Goal: Transaction & Acquisition: Purchase product/service

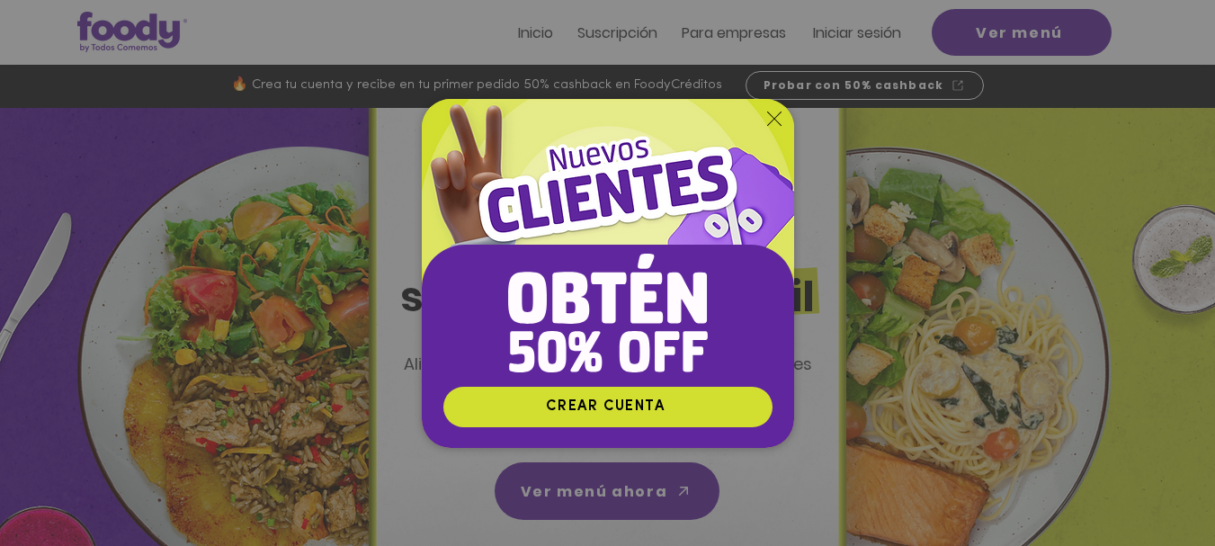
click at [767, 112] on icon "Volver al sitio" at bounding box center [774, 118] width 14 height 14
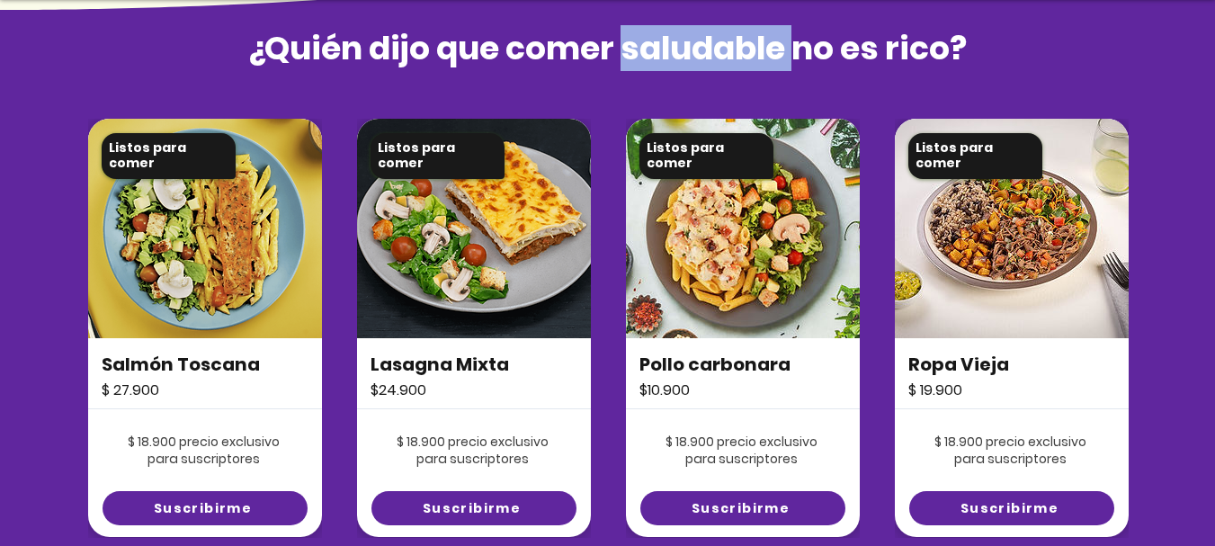
scroll to position [1259, 0]
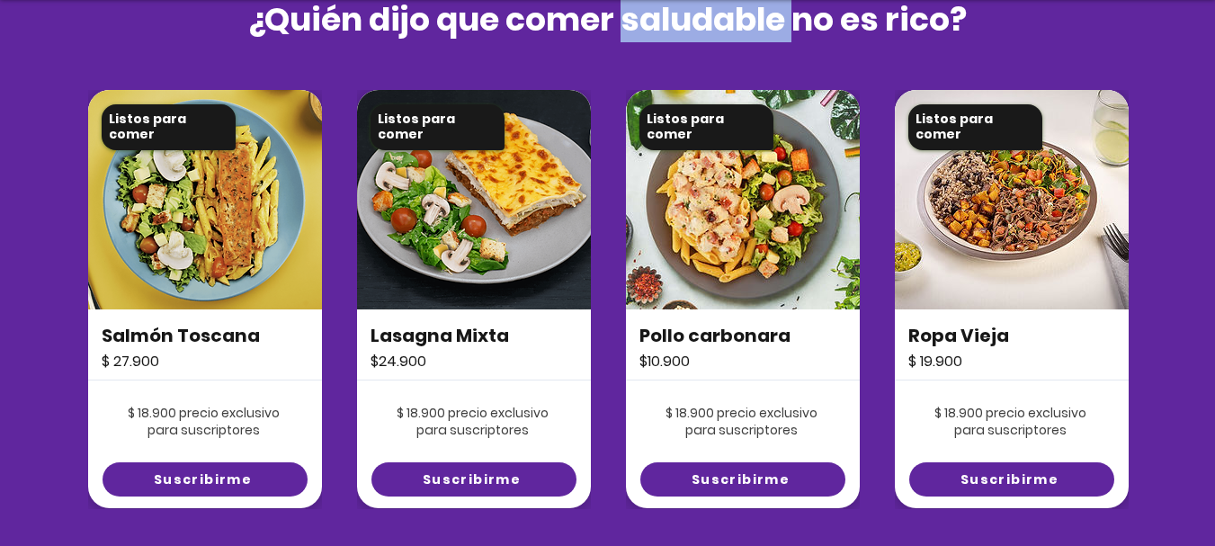
click at [998, 198] on img at bounding box center [1011, 199] width 234 height 219
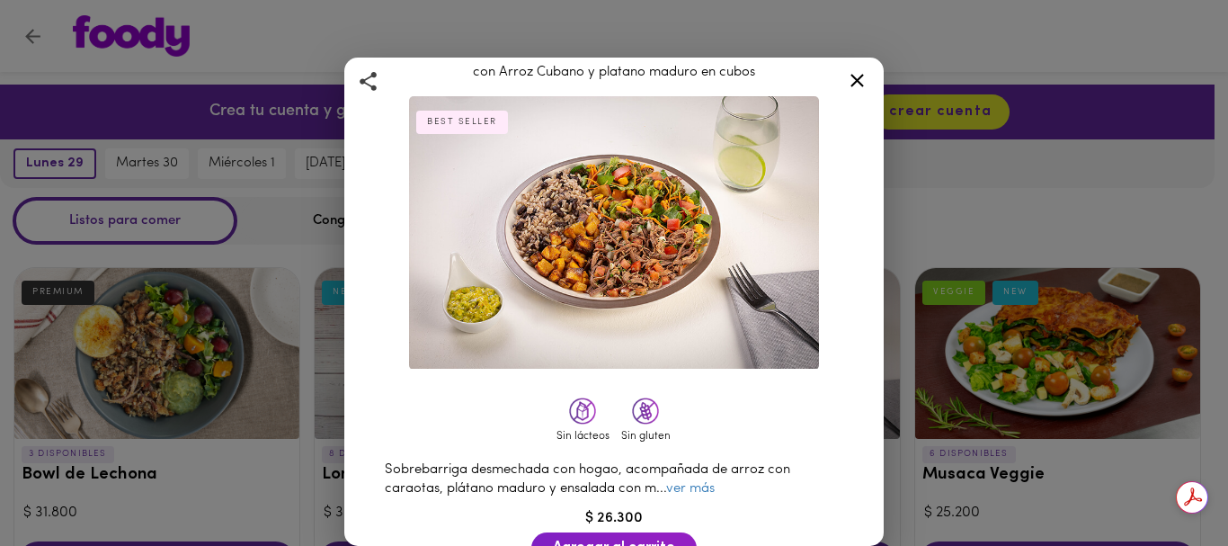
scroll to position [90, 0]
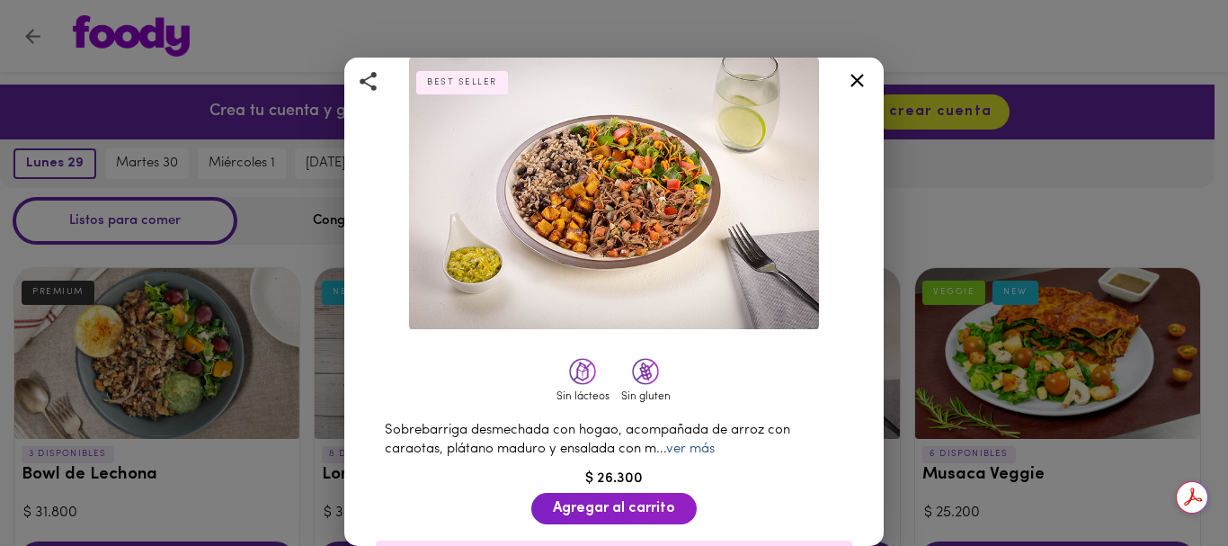
click at [668, 442] on link "ver más" at bounding box center [690, 448] width 49 height 13
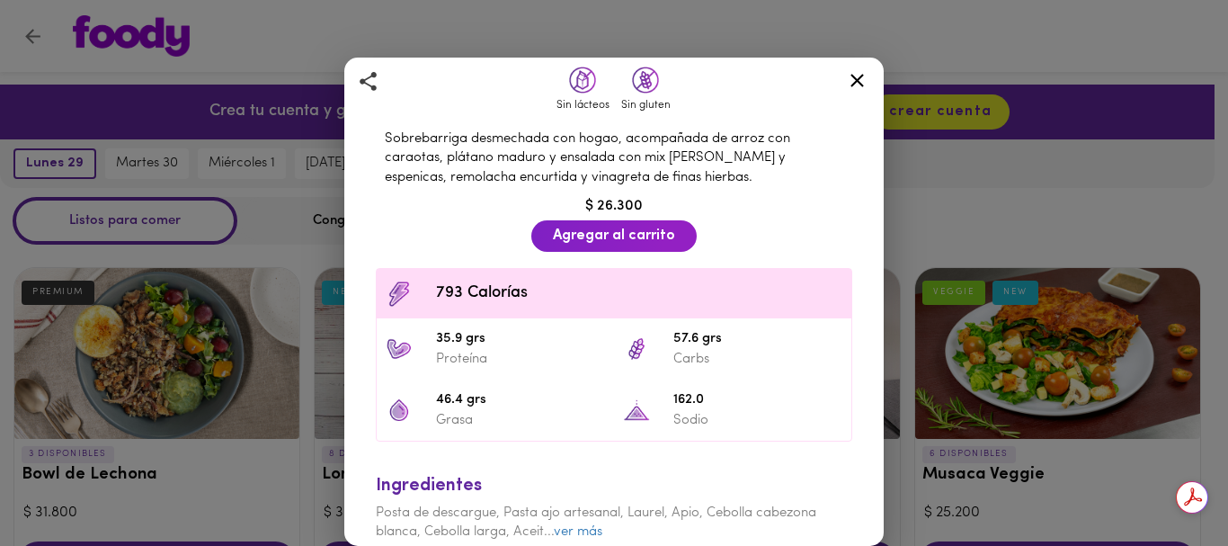
scroll to position [393, 0]
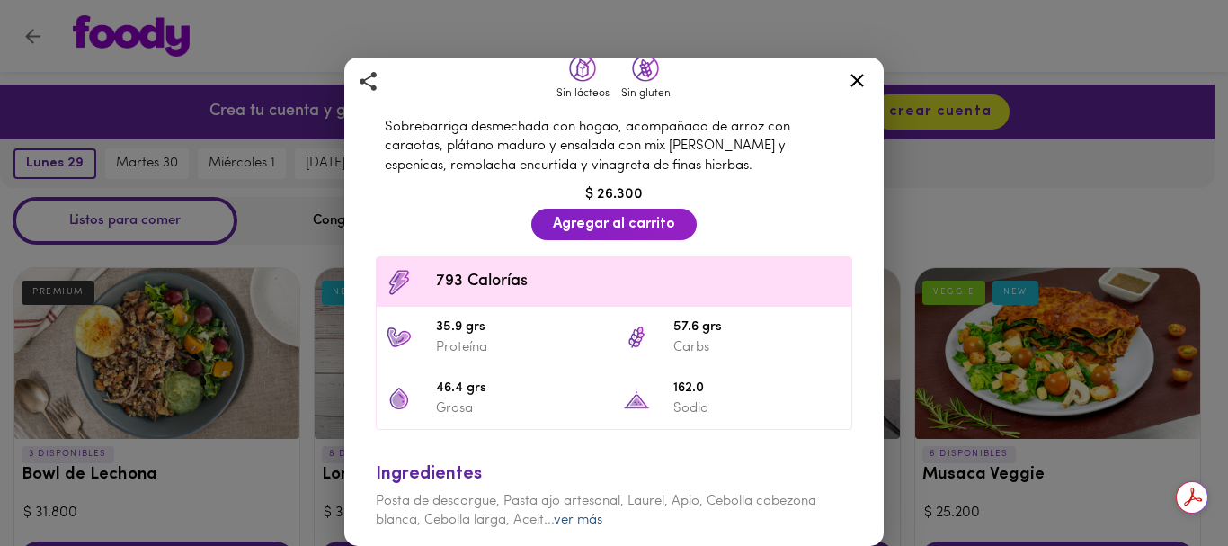
click at [594, 513] on link "ver más" at bounding box center [578, 519] width 49 height 13
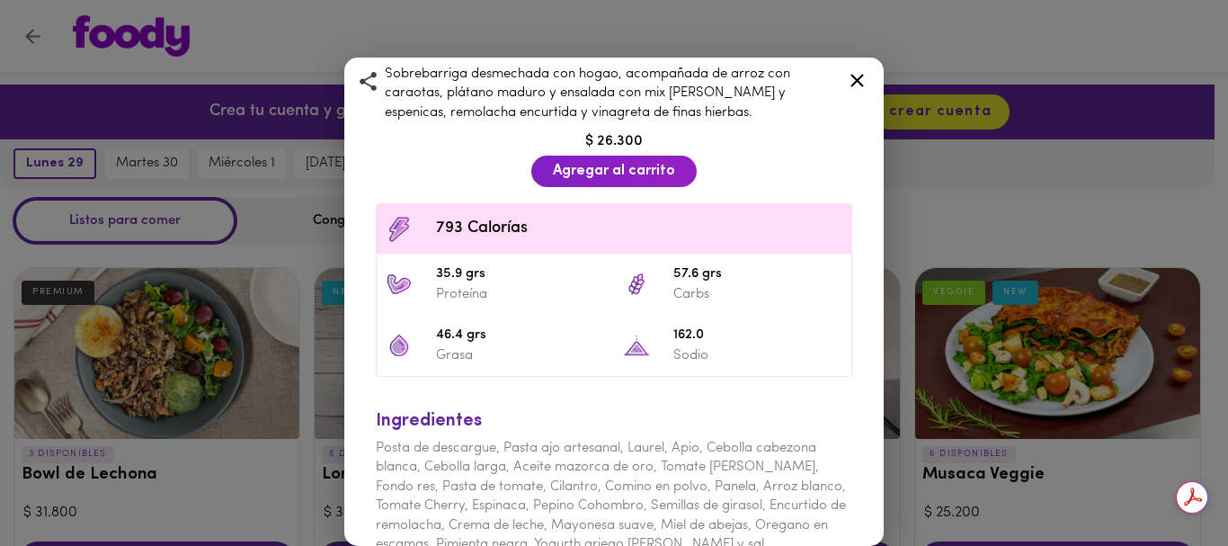
scroll to position [470, 0]
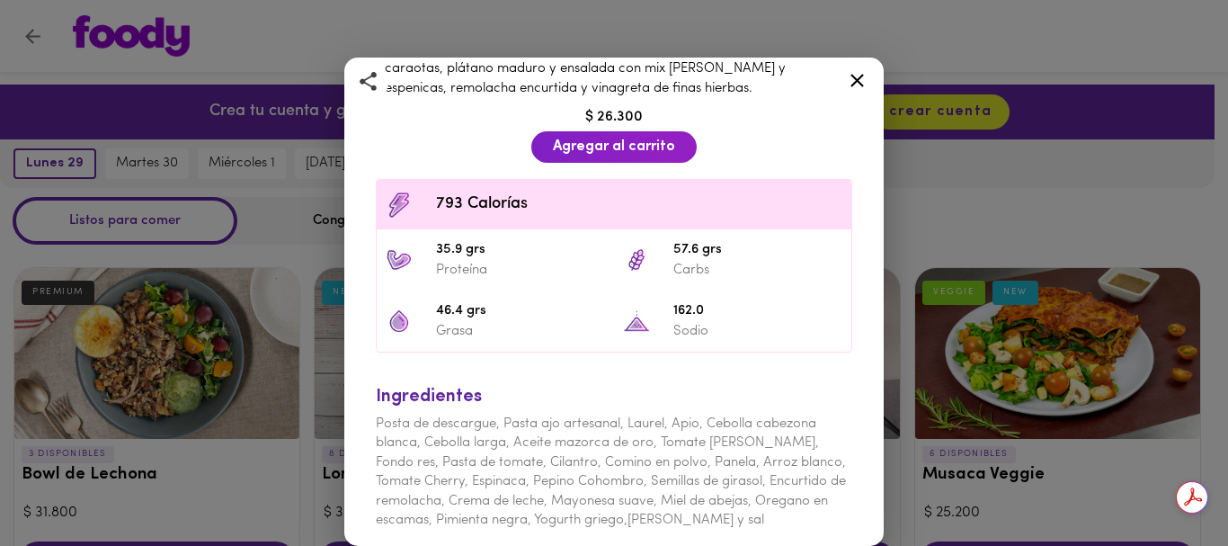
click at [862, 76] on icon at bounding box center [856, 80] width 13 height 13
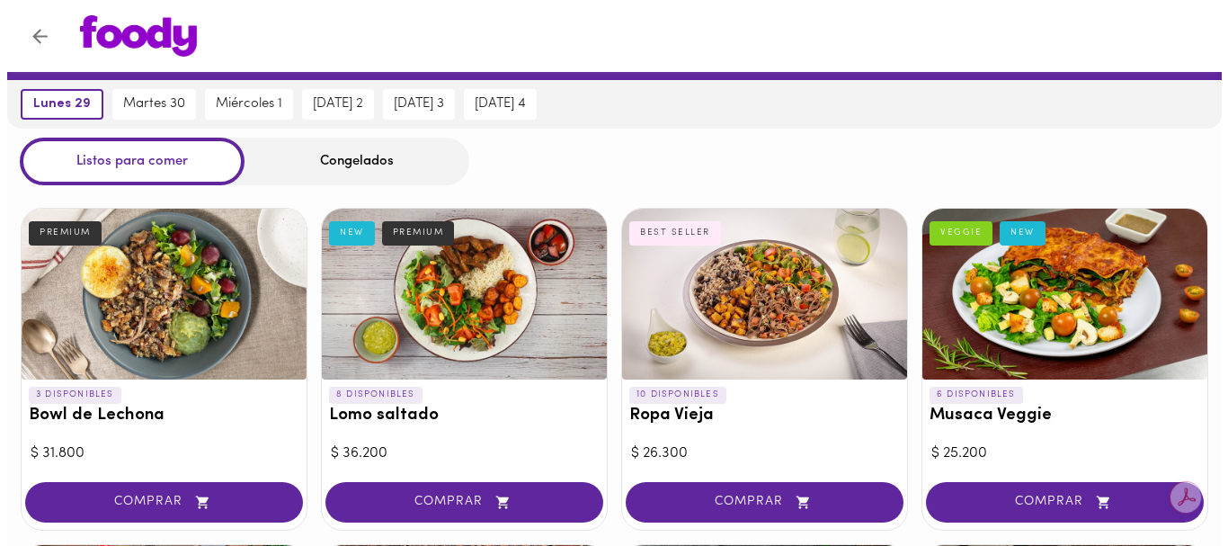
scroll to position [90, 0]
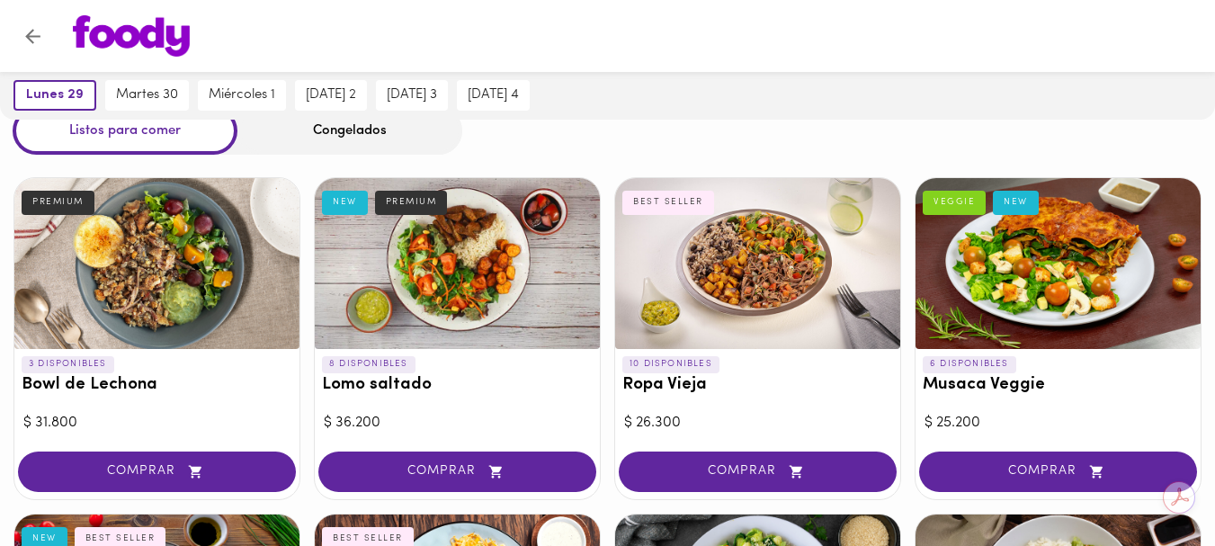
click at [770, 263] on div at bounding box center [757, 263] width 285 height 171
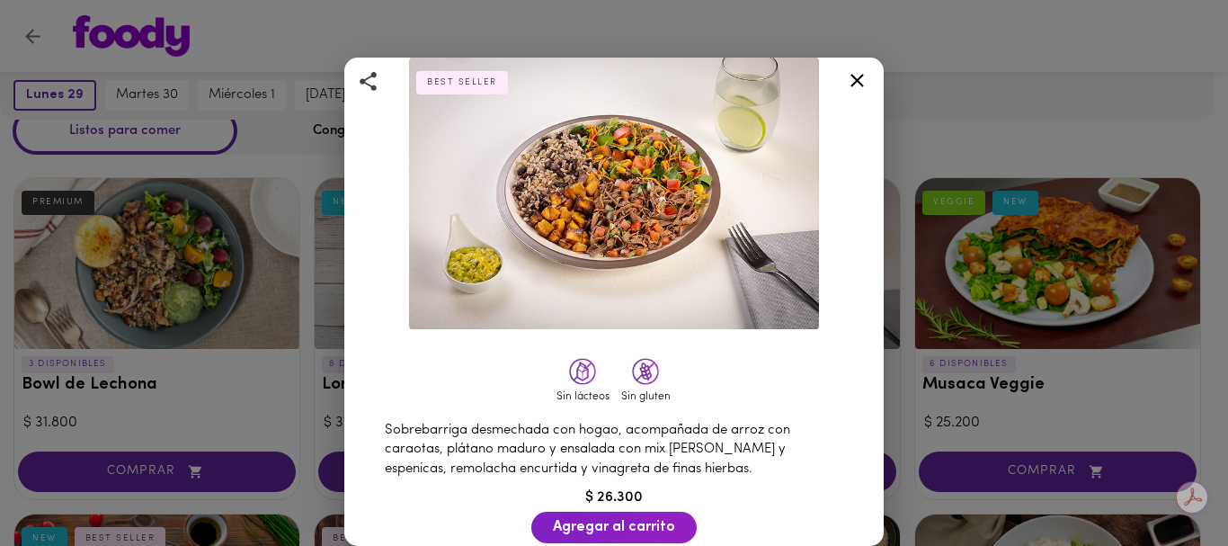
scroll to position [180, 0]
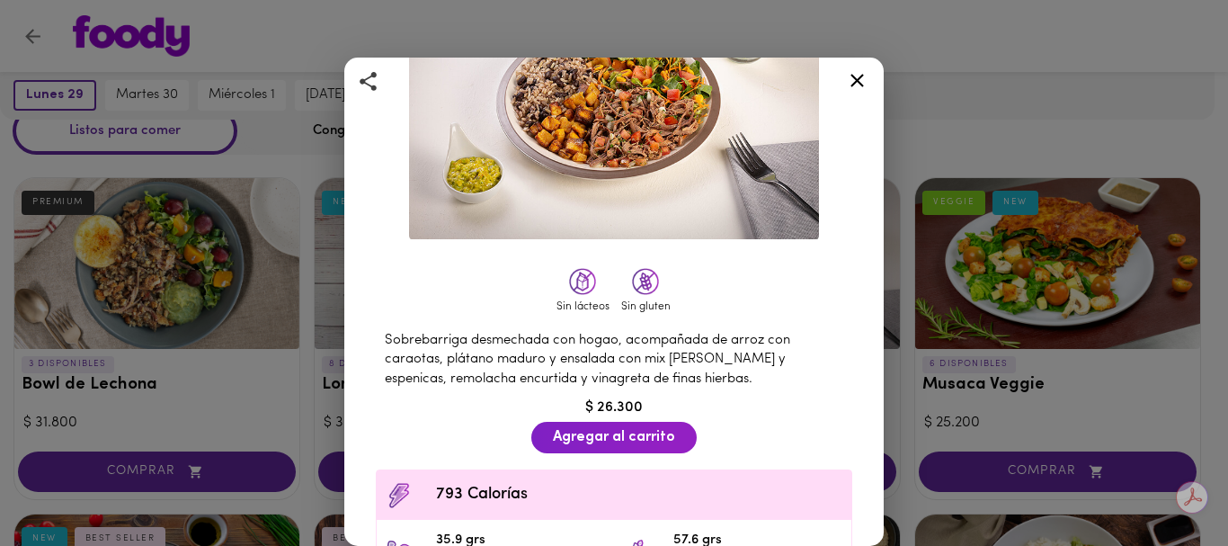
click at [620, 137] on img at bounding box center [614, 103] width 410 height 273
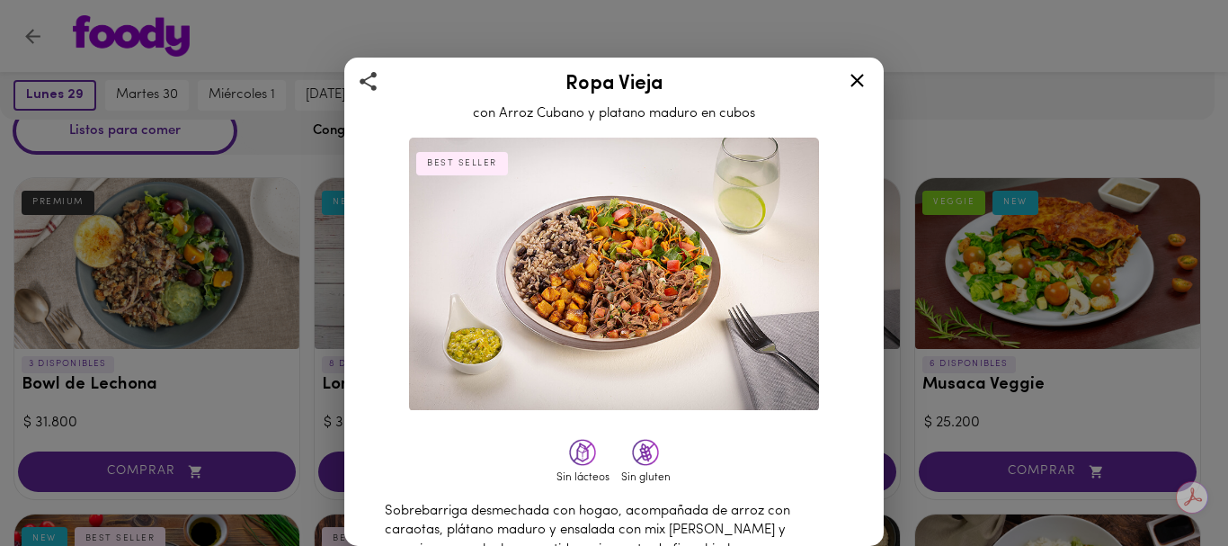
scroll to position [0, 0]
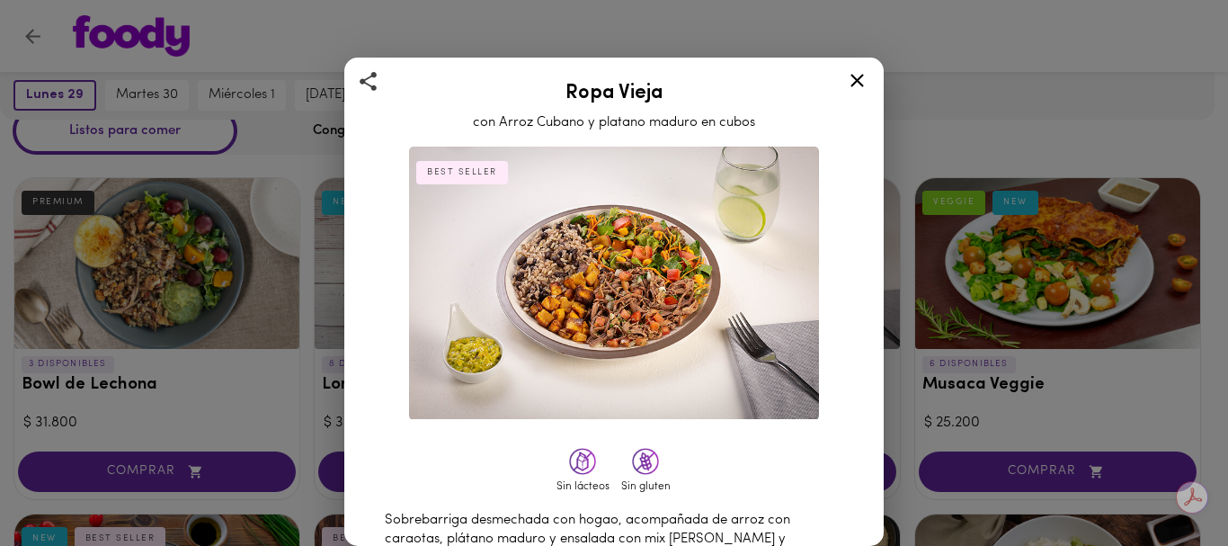
click at [592, 285] on img at bounding box center [614, 283] width 410 height 273
click at [854, 77] on icon at bounding box center [856, 80] width 13 height 13
click at [854, 77] on div "Ropa Vieja con Arroz Cubano y platano maduro en cubos BEST SELLER Sin lácteos S…" at bounding box center [614, 273] width 1228 height 546
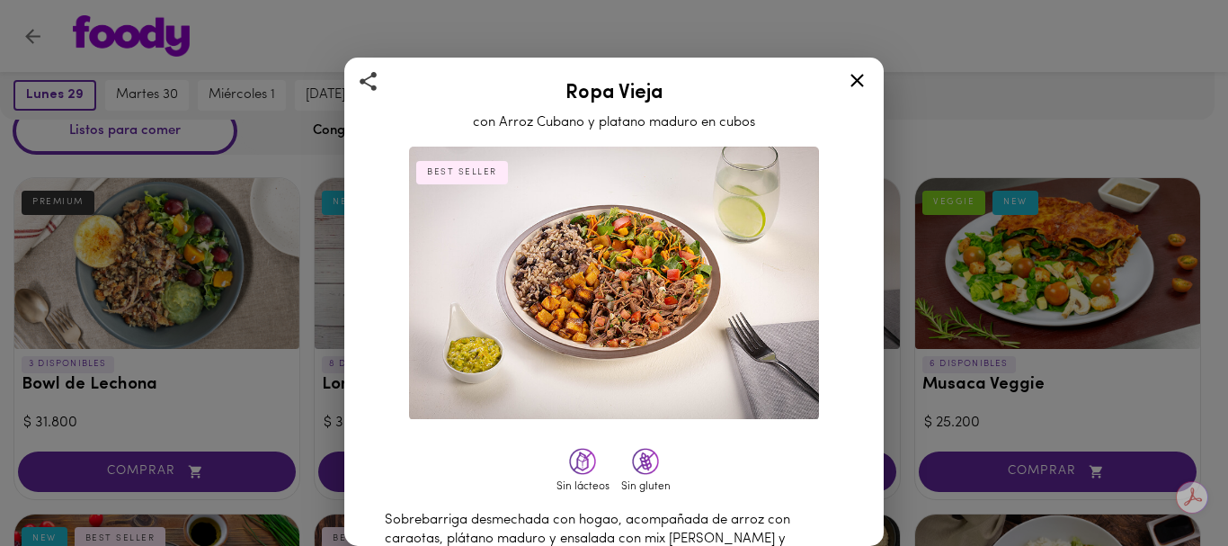
click at [854, 77] on div at bounding box center [614, 273] width 1228 height 546
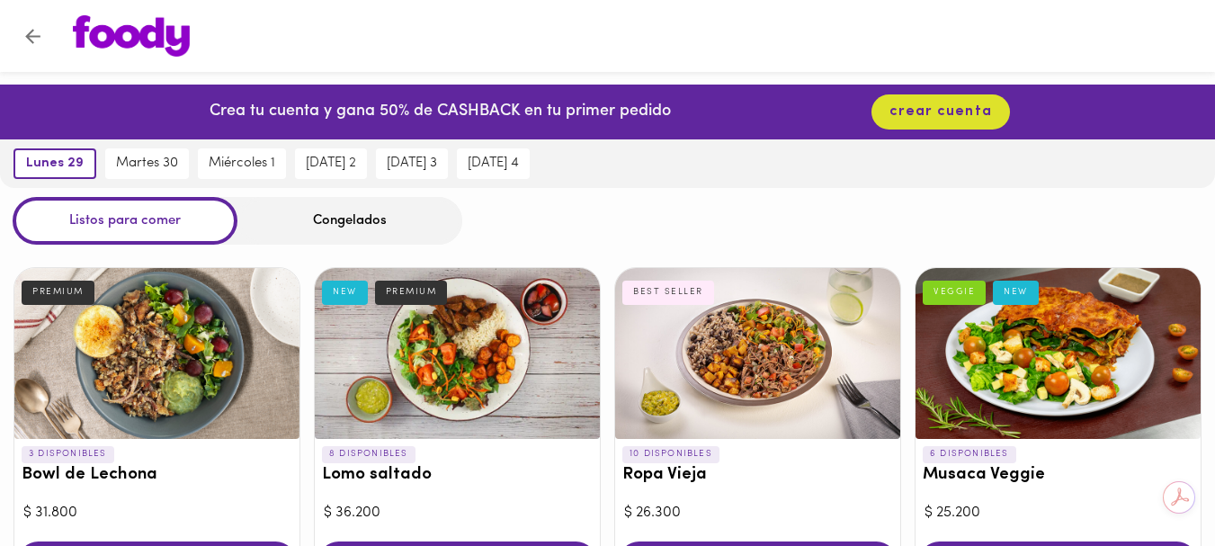
click at [467, 375] on div at bounding box center [457, 353] width 285 height 171
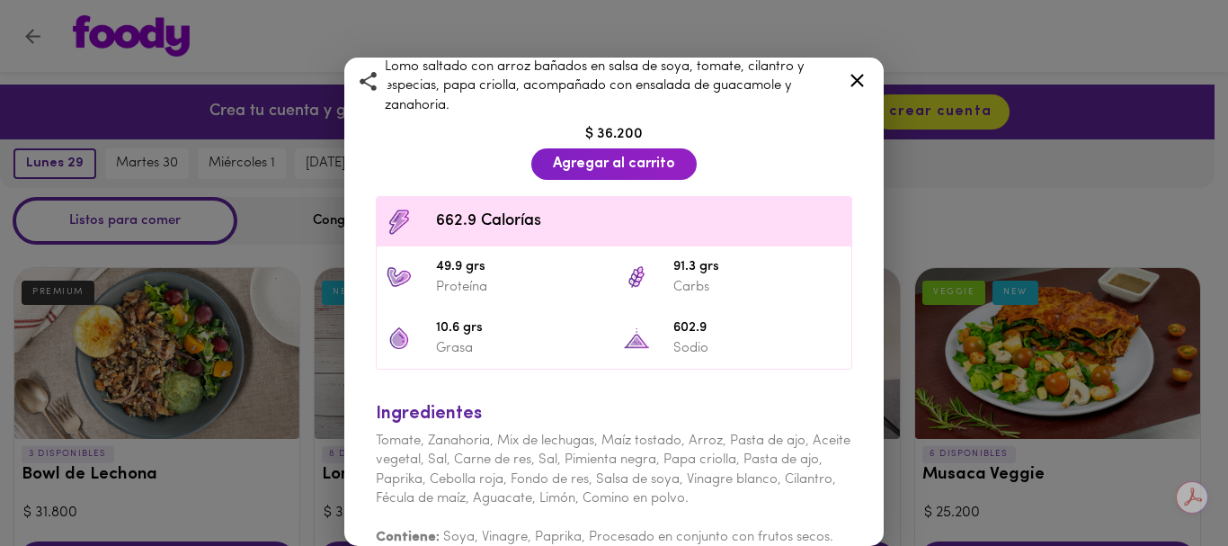
scroll to position [410, 0]
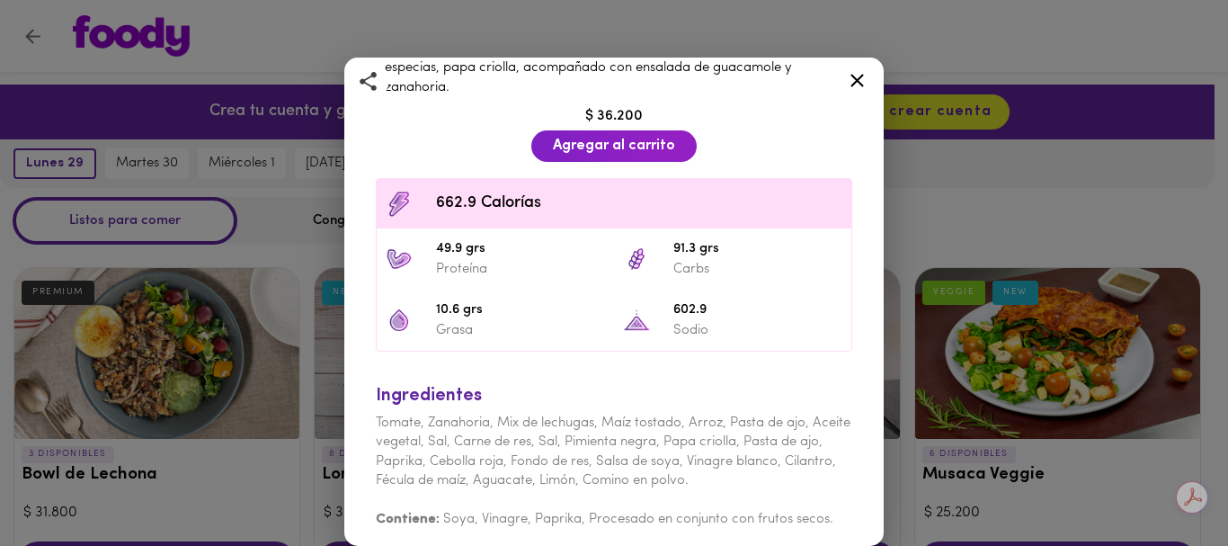
click at [857, 80] on icon at bounding box center [856, 80] width 13 height 13
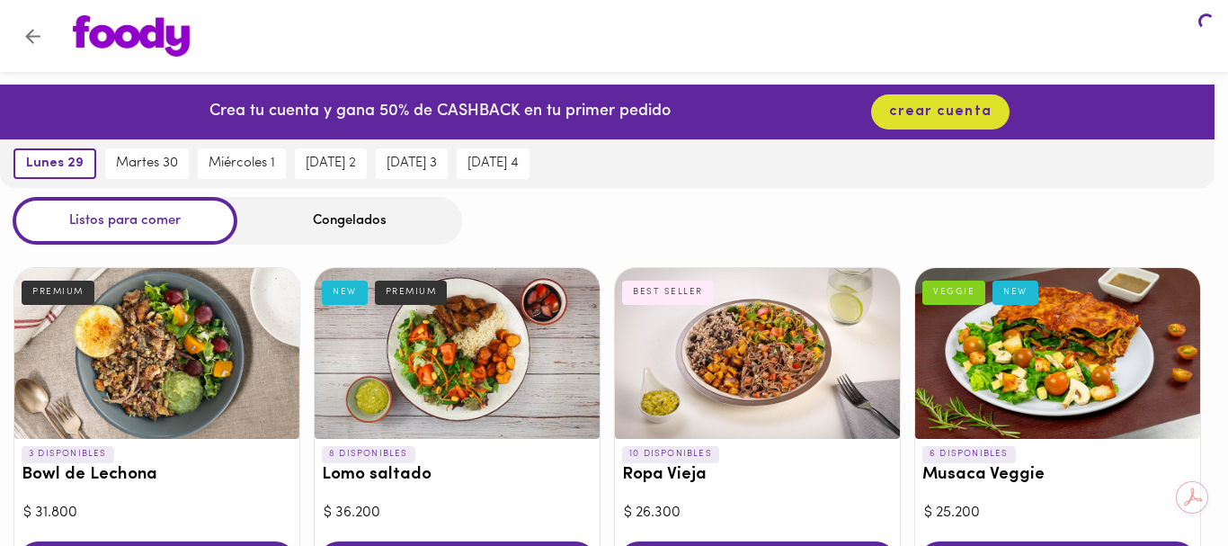
click at [857, 80] on div at bounding box center [614, 273] width 1228 height 546
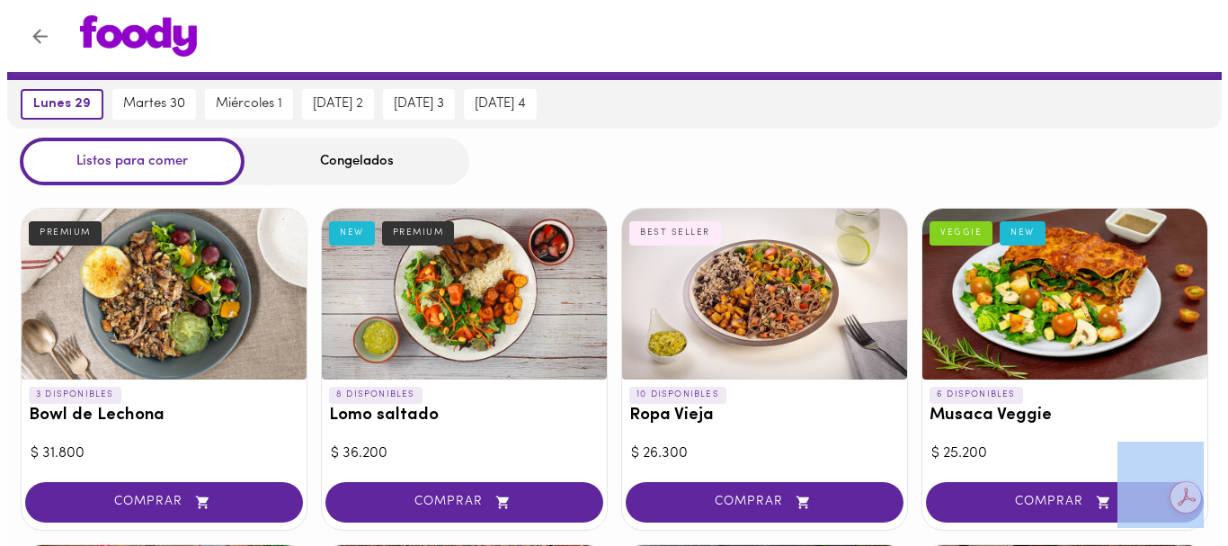
scroll to position [90, 0]
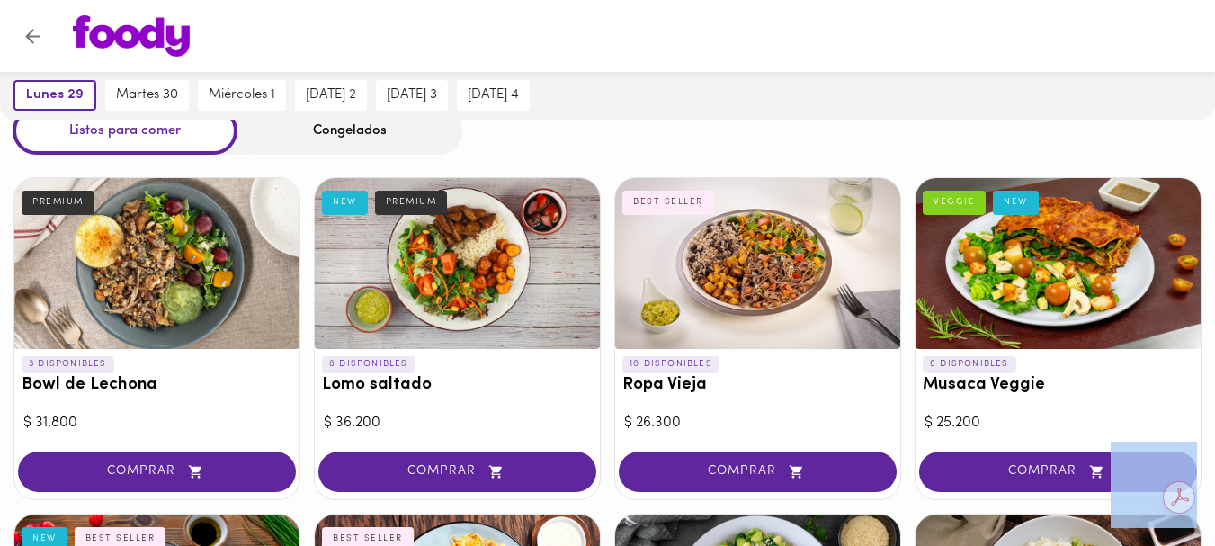
click at [149, 262] on div at bounding box center [156, 263] width 285 height 171
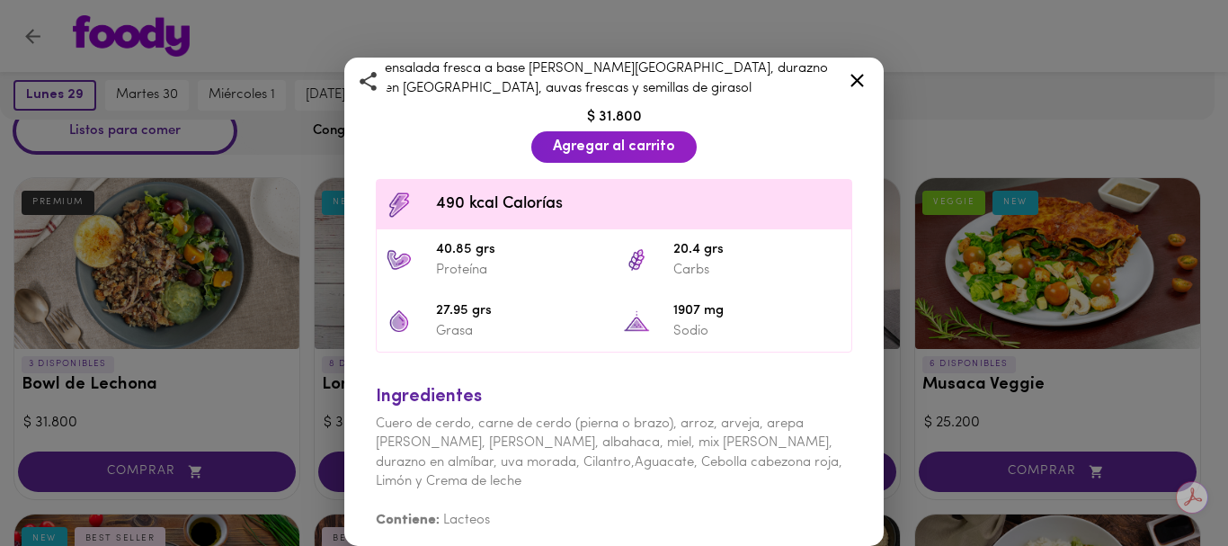
scroll to position [456, 0]
click at [860, 76] on icon at bounding box center [857, 80] width 22 height 22
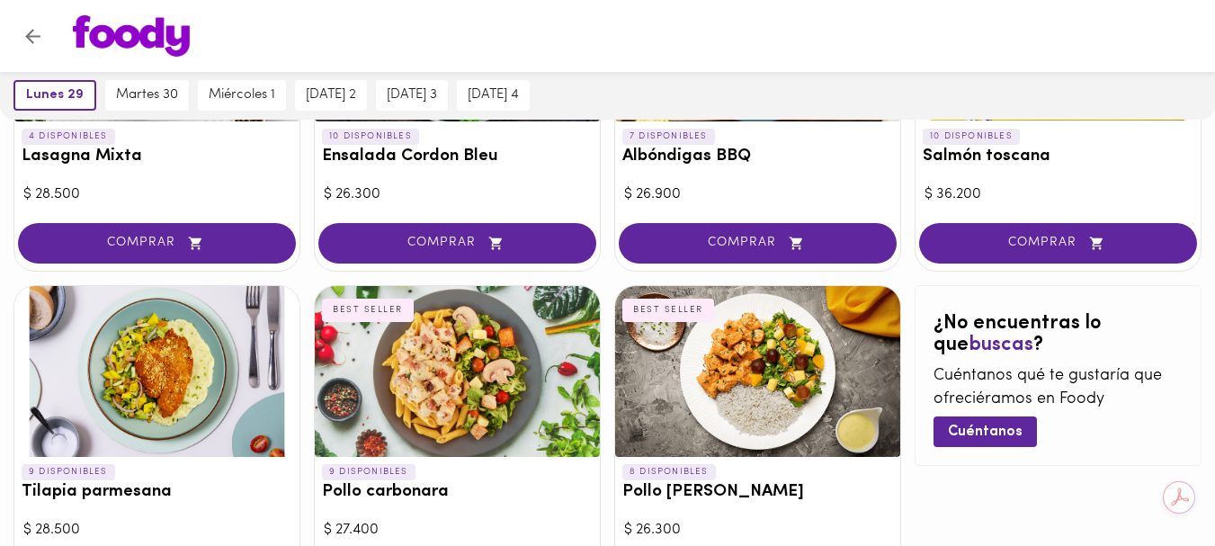
scroll to position [1079, 0]
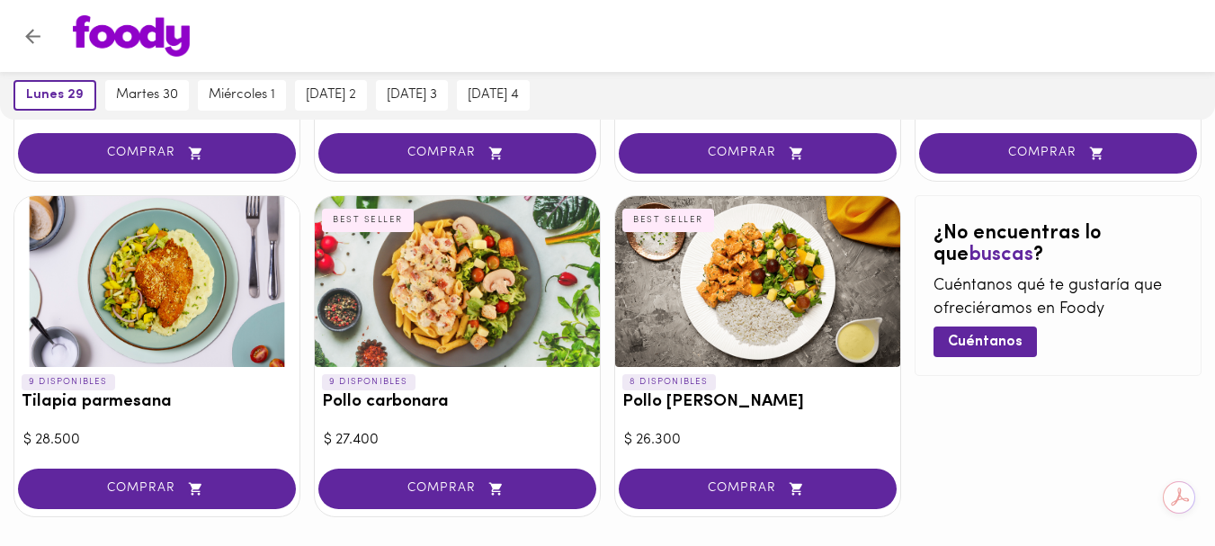
click at [148, 308] on div at bounding box center [156, 281] width 285 height 171
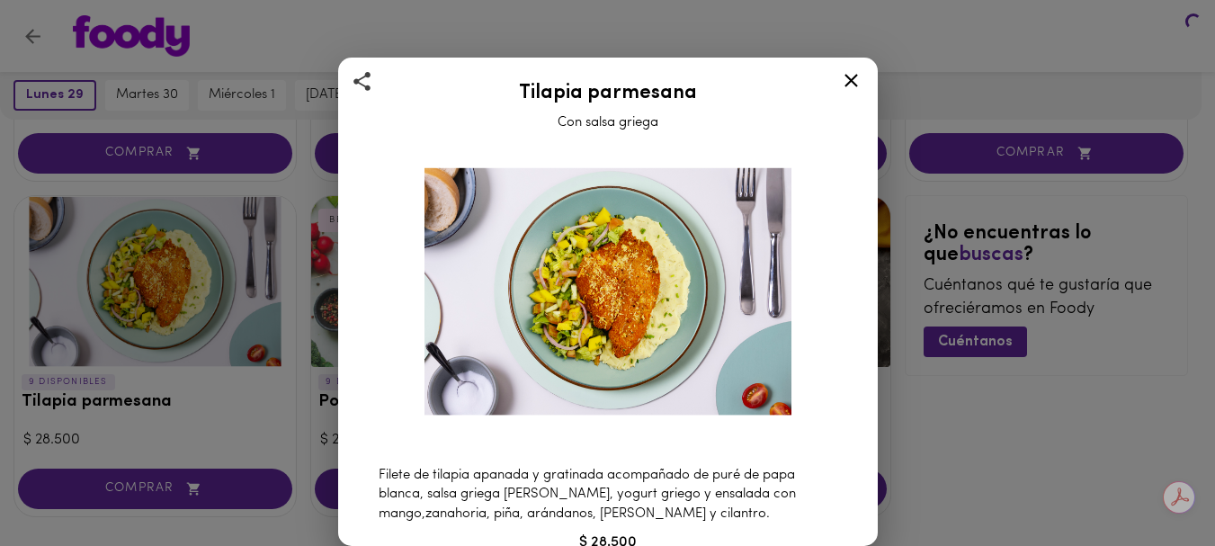
click at [148, 308] on div at bounding box center [607, 273] width 1215 height 546
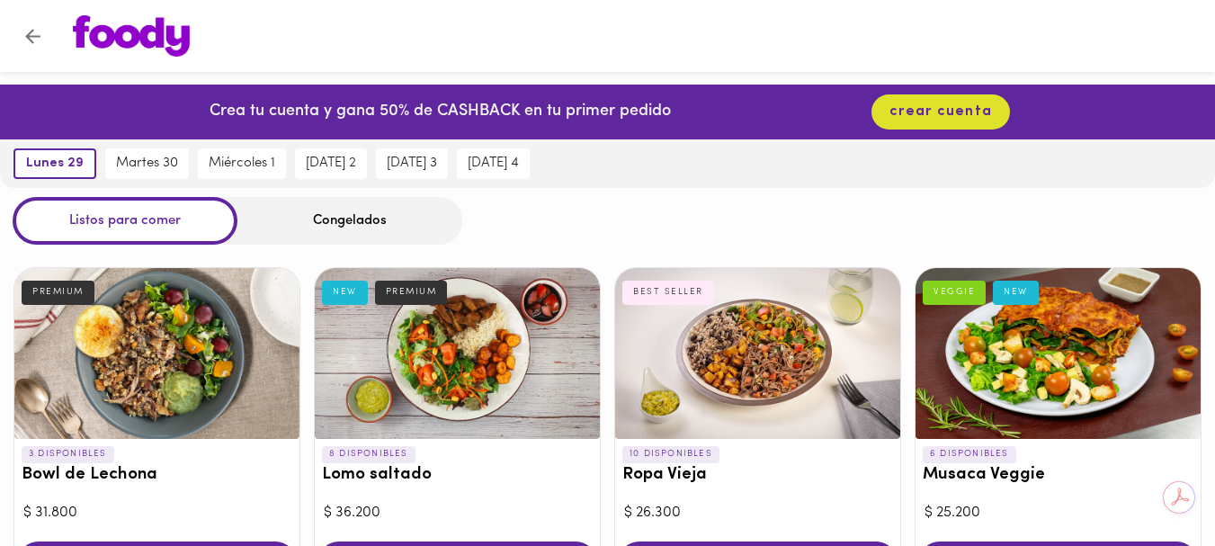
click at [165, 333] on div at bounding box center [156, 353] width 285 height 171
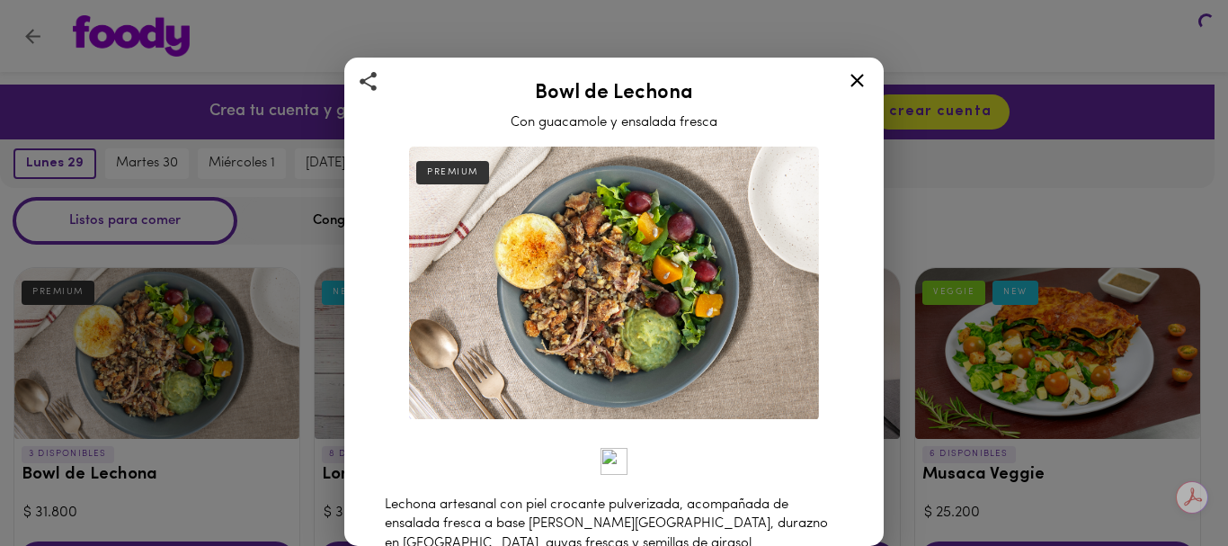
click at [165, 333] on div "Bowl de Lechona Con guacamole y ensalada fresca PREMIUM Lechona artesanal con p…" at bounding box center [614, 273] width 1228 height 546
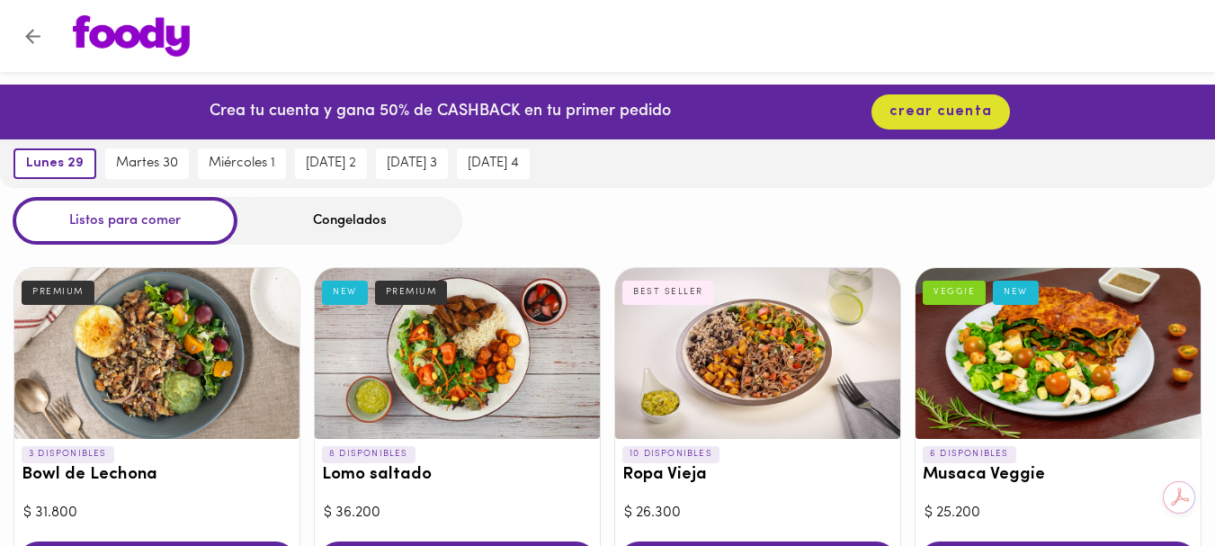
click at [166, 333] on div at bounding box center [156, 353] width 285 height 171
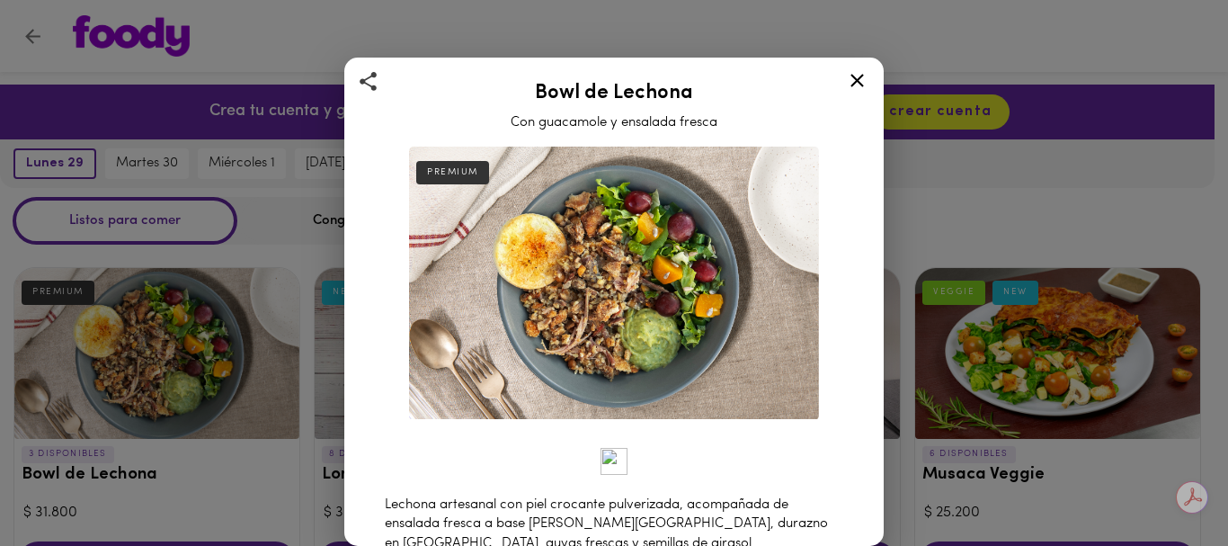
click at [166, 333] on div "Bowl de Lechona Con guacamole y ensalada fresca PREMIUM Lechona artesanal con p…" at bounding box center [614, 273] width 1228 height 546
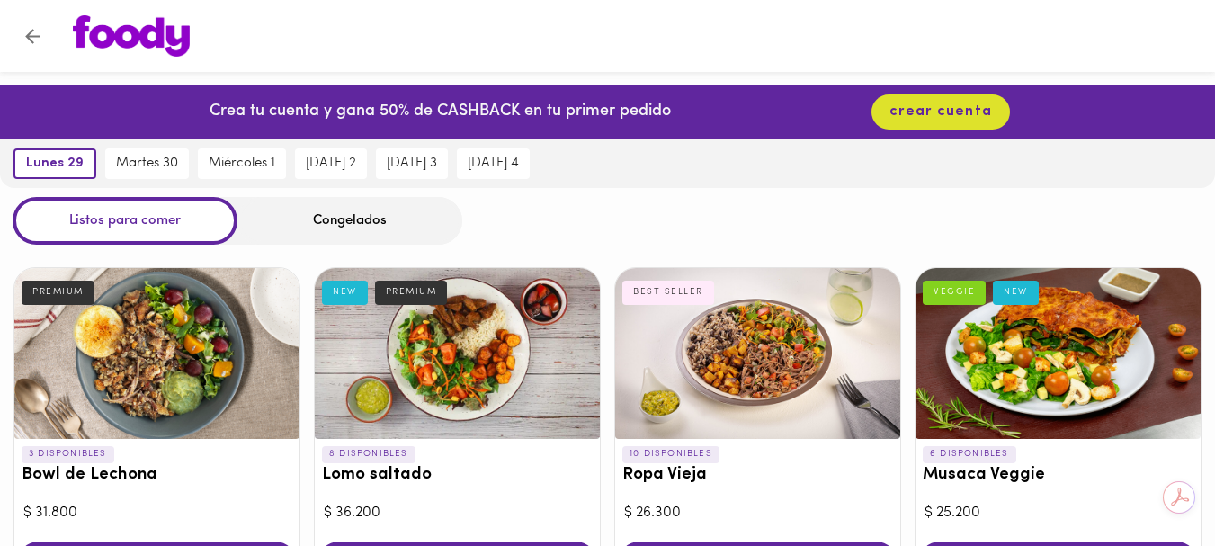
click at [166, 333] on div at bounding box center [156, 353] width 285 height 171
click at [166, 332] on div at bounding box center [607, 273] width 1215 height 546
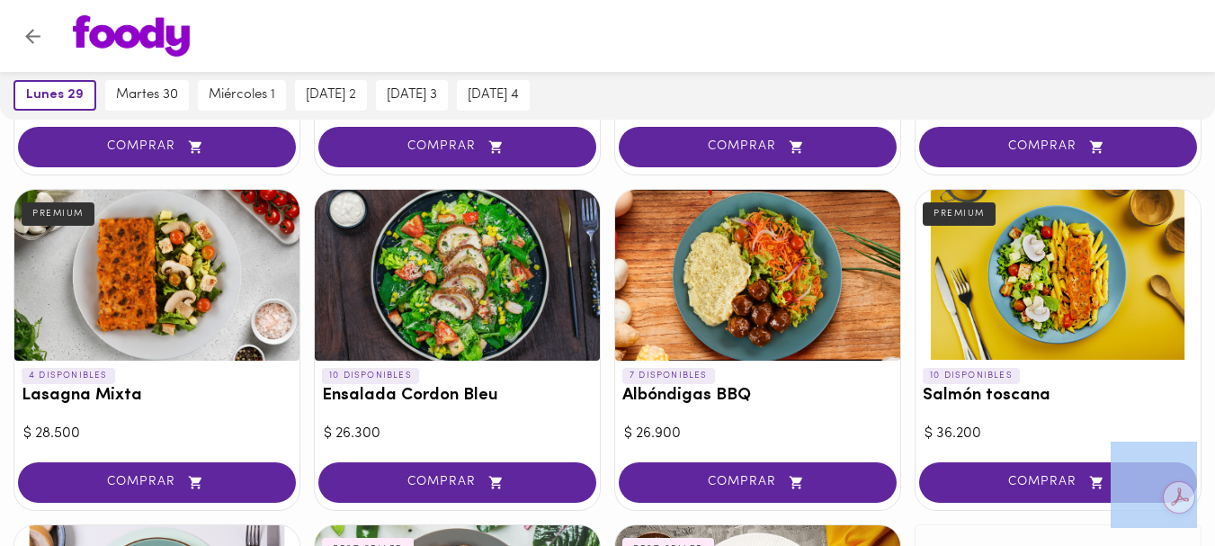
scroll to position [809, 0]
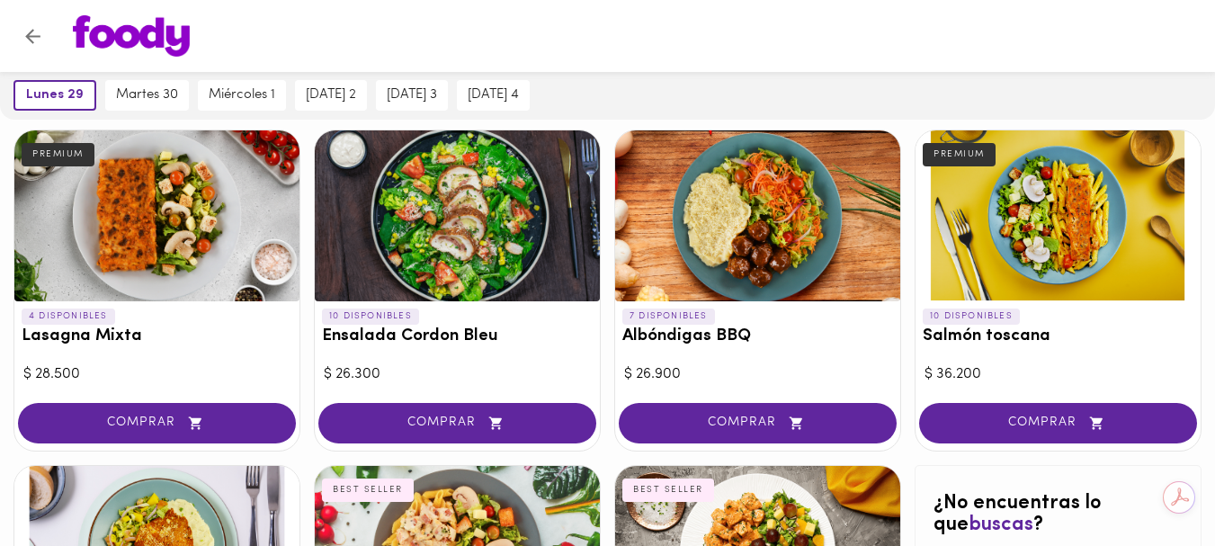
click at [181, 210] on div at bounding box center [156, 215] width 285 height 171
click at [181, 210] on div at bounding box center [607, 273] width 1215 height 546
click at [147, 236] on div at bounding box center [156, 215] width 285 height 171
click at [147, 236] on div at bounding box center [607, 273] width 1215 height 546
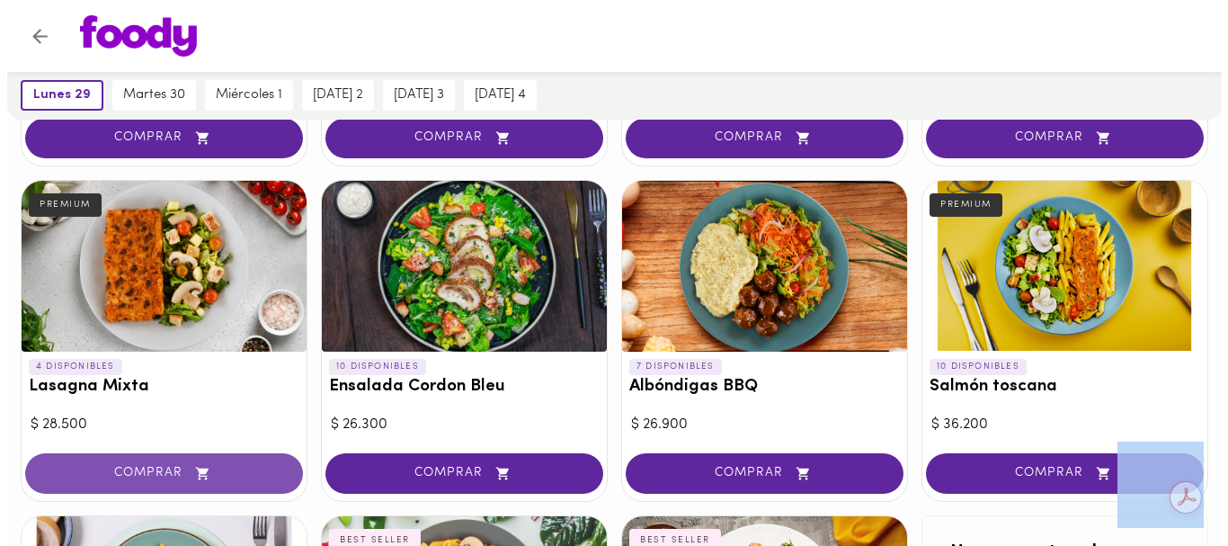
scroll to position [719, 0]
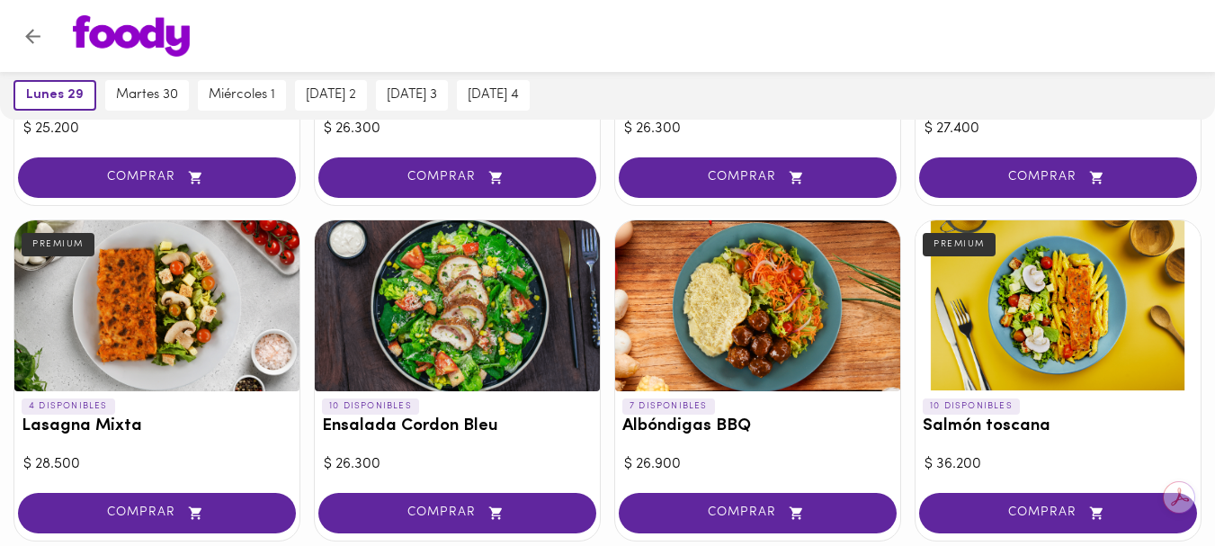
click at [85, 424] on h3 "Lasagna Mixta" at bounding box center [157, 426] width 271 height 19
